Goal: Task Accomplishment & Management: Complete application form

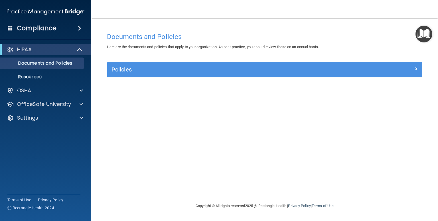
click at [143, 174] on div "Documents and Policies Here are the documents and policies that apply to your o…" at bounding box center [265, 116] width 324 height 173
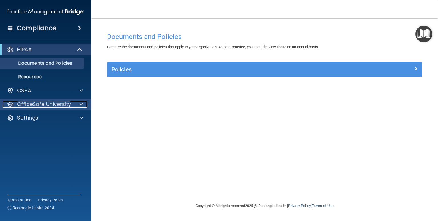
click at [27, 106] on p "OfficeSafe University" at bounding box center [44, 104] width 54 height 7
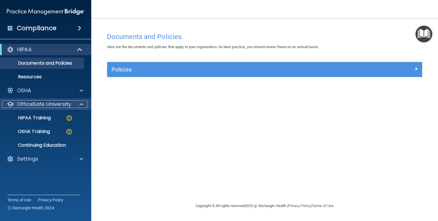
click at [27, 106] on p "OfficeSafe University" at bounding box center [44, 104] width 54 height 7
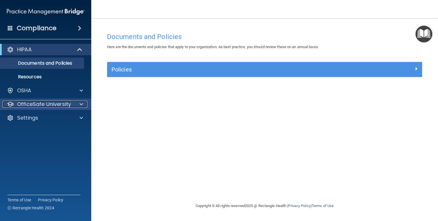
click at [27, 106] on p "OfficeSafe University" at bounding box center [44, 104] width 54 height 7
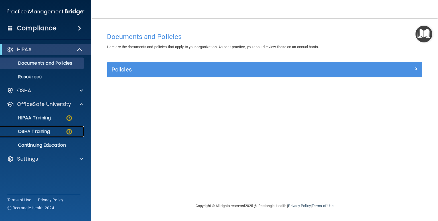
click at [38, 134] on p "OSHA Training" at bounding box center [27, 132] width 46 height 6
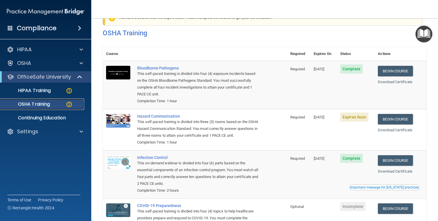
scroll to position [18, 0]
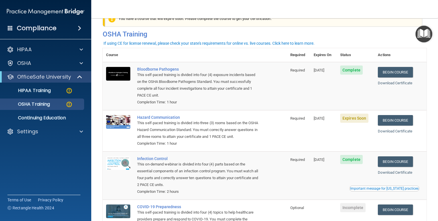
click at [351, 122] on span "Expires Soon" at bounding box center [354, 118] width 28 height 9
click at [398, 121] on link "Begin Course" at bounding box center [395, 120] width 35 height 11
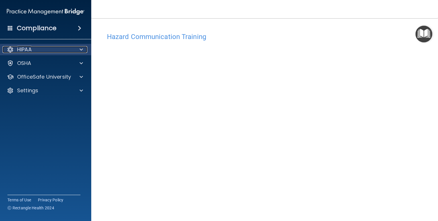
click at [33, 48] on div "HIPAA" at bounding box center [38, 49] width 71 height 7
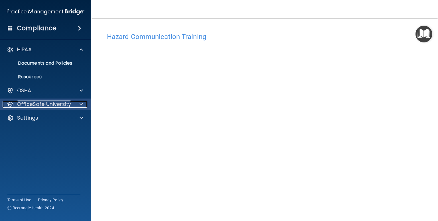
click at [33, 103] on p "OfficeSafe University" at bounding box center [44, 104] width 54 height 7
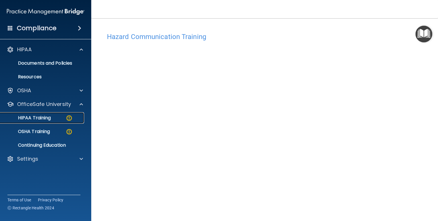
click at [36, 118] on p "HIPAA Training" at bounding box center [27, 118] width 47 height 6
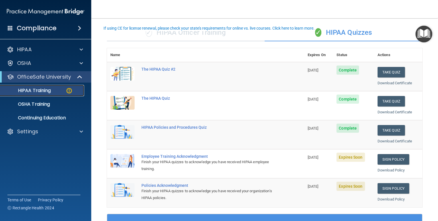
scroll to position [28, 0]
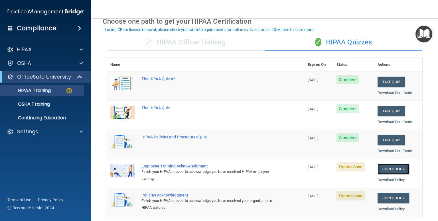
click at [395, 167] on link "Sign Policy" at bounding box center [393, 169] width 32 height 11
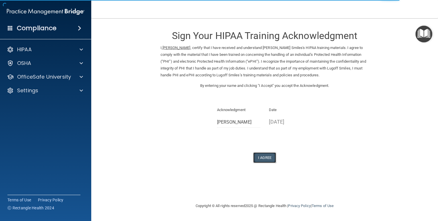
click at [268, 158] on button "I Agree" at bounding box center [264, 157] width 23 height 11
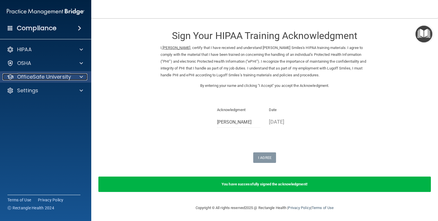
click at [26, 77] on p "OfficeSafe University" at bounding box center [44, 77] width 54 height 7
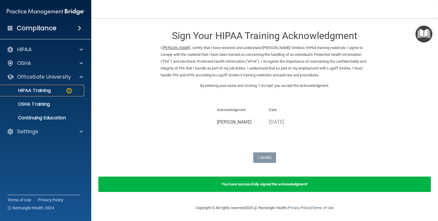
click at [36, 89] on p "HIPAA Training" at bounding box center [27, 91] width 47 height 6
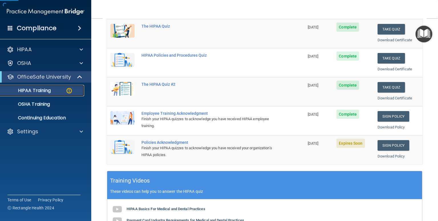
scroll to position [85, 0]
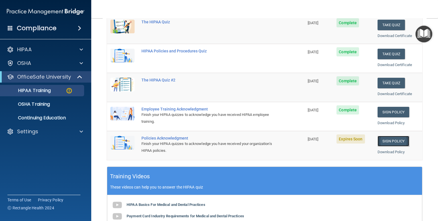
click at [390, 141] on link "Sign Policy" at bounding box center [393, 141] width 32 height 11
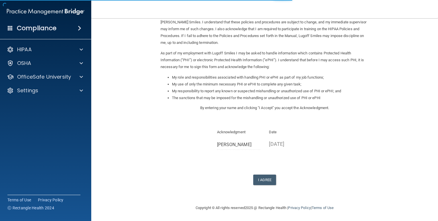
scroll to position [40, 0]
click at [262, 179] on button "I Agree" at bounding box center [264, 179] width 23 height 11
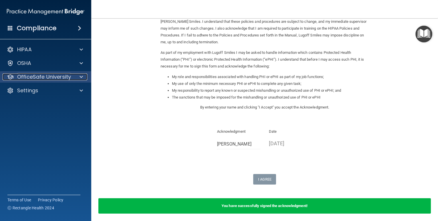
drag, startPoint x: 35, startPoint y: 77, endPoint x: 72, endPoint y: 80, distance: 36.9
click at [36, 77] on p "OfficeSafe University" at bounding box center [44, 77] width 54 height 7
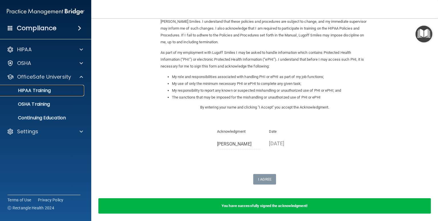
click at [45, 89] on p "HIPAA Training" at bounding box center [27, 91] width 47 height 6
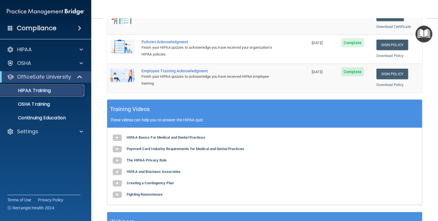
scroll to position [150, 0]
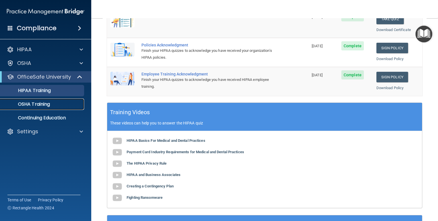
click at [28, 105] on p "OSHA Training" at bounding box center [27, 104] width 46 height 6
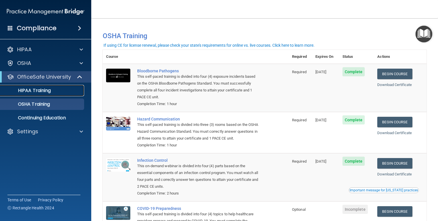
click at [53, 90] on div "HIPAA Training" at bounding box center [43, 91] width 78 height 6
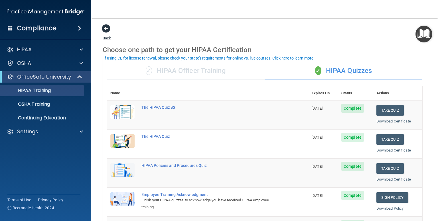
click at [107, 29] on span at bounding box center [106, 28] width 9 height 9
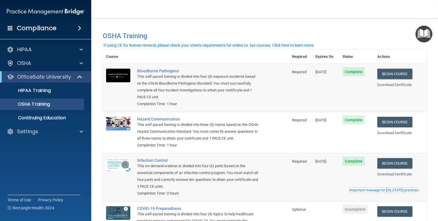
click at [40, 27] on h4 "Compliance" at bounding box center [37, 28] width 40 height 8
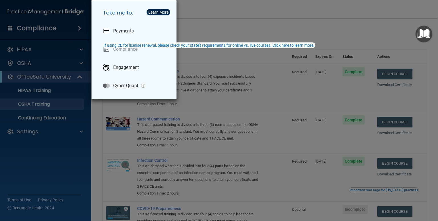
drag, startPoint x: 207, startPoint y: 25, endPoint x: 219, endPoint y: 25, distance: 11.4
click at [207, 25] on div "Take me to: Payments Compliance Engagement Cyber Quant" at bounding box center [219, 110] width 438 height 221
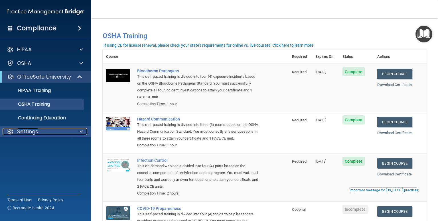
click at [27, 131] on p "Settings" at bounding box center [27, 131] width 21 height 7
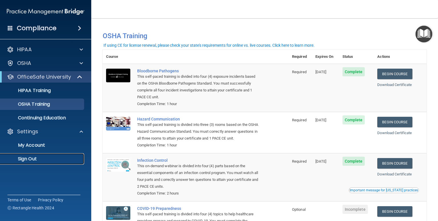
click at [23, 160] on p "Sign Out" at bounding box center [43, 159] width 78 height 6
